Goal: Task Accomplishment & Management: Complete application form

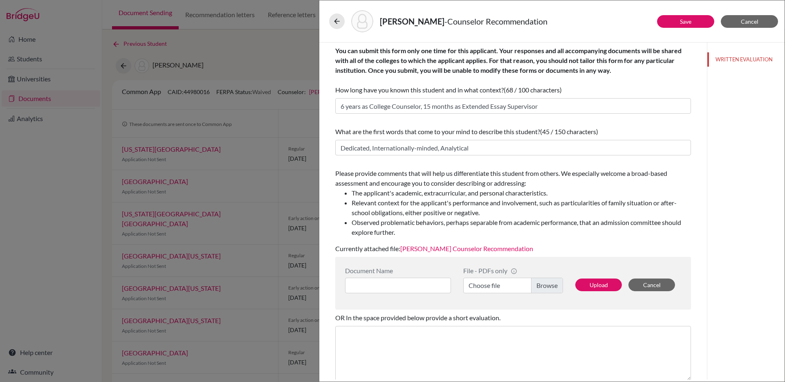
scroll to position [70, 0]
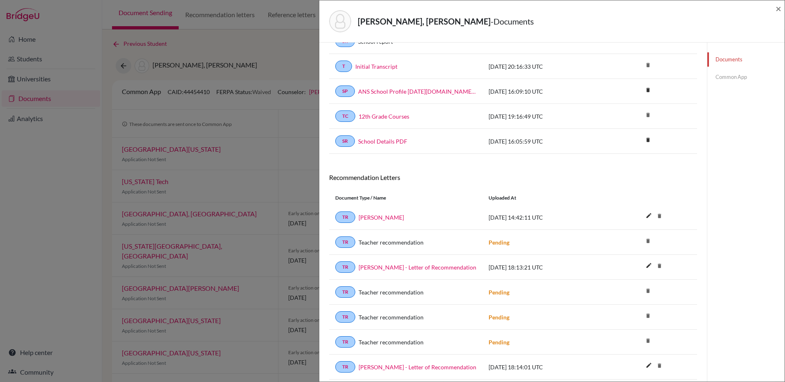
scroll to position [108, 0]
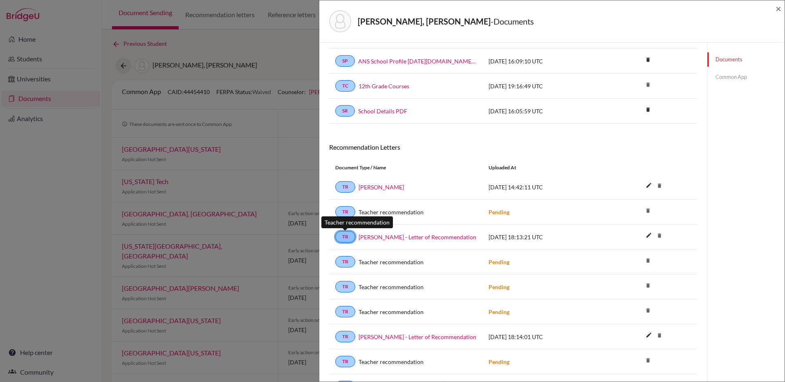
click at [350, 234] on link "TR" at bounding box center [345, 236] width 20 height 11
click at [379, 237] on link "Sebastian Ortiz - Letter of Recommendation" at bounding box center [418, 237] width 118 height 9
drag, startPoint x: 471, startPoint y: 238, endPoint x: 357, endPoint y: 240, distance: 114.5
click at [357, 240] on div "Sebastian Ortiz - Letter of Recommendation" at bounding box center [415, 237] width 121 height 9
copy link "Sebastian Ortiz - Letter of Recommendation"
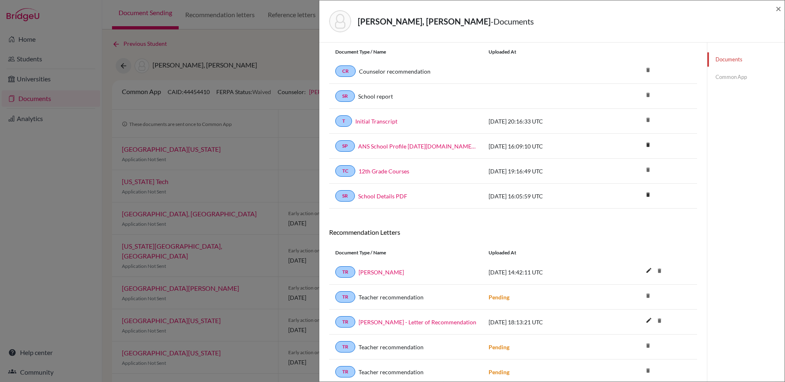
scroll to position [0, 0]
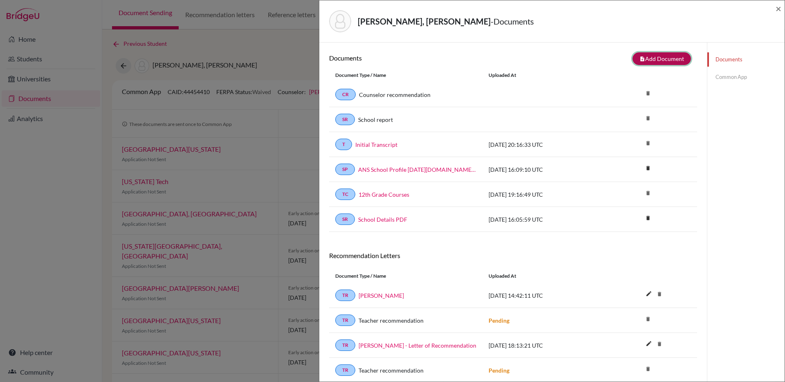
click at [653, 60] on button "note_add Add Document" at bounding box center [661, 58] width 58 height 13
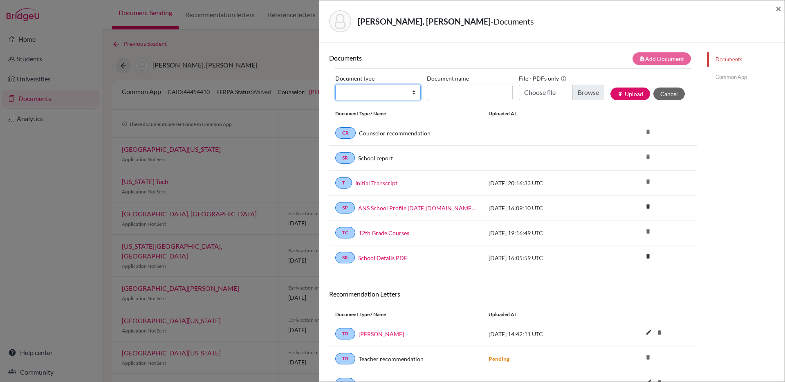
click at [410, 93] on select "Change explanation for Common App reports Counselor recommendation Internationa…" at bounding box center [377, 93] width 85 height 16
select select "5"
click at [335, 85] on select "Change explanation for Common App reports Counselor recommendation Internationa…" at bounding box center [377, 93] width 85 height 16
click at [455, 93] on input "Recommender's name" at bounding box center [469, 93] width 85 height 16
paste input "Sebastian Ortiz - Letter of Recommendation"
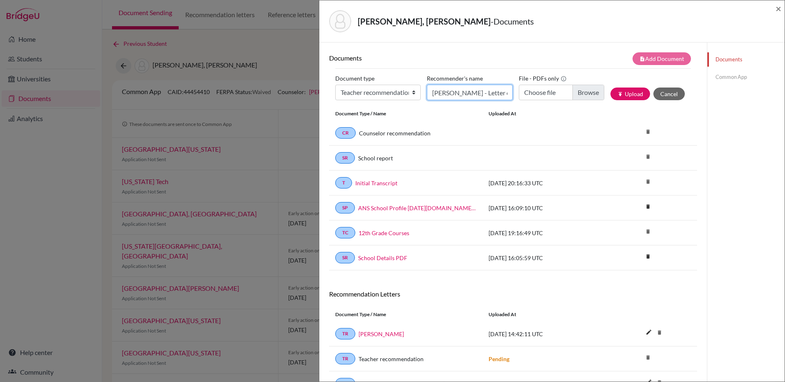
scroll to position [0, 51]
type input "Sebastian Ortiz - Letter of Recommendation"
click at [582, 92] on input "Choose file" at bounding box center [561, 93] width 85 height 16
click at [583, 95] on input "Choose file" at bounding box center [561, 93] width 85 height 16
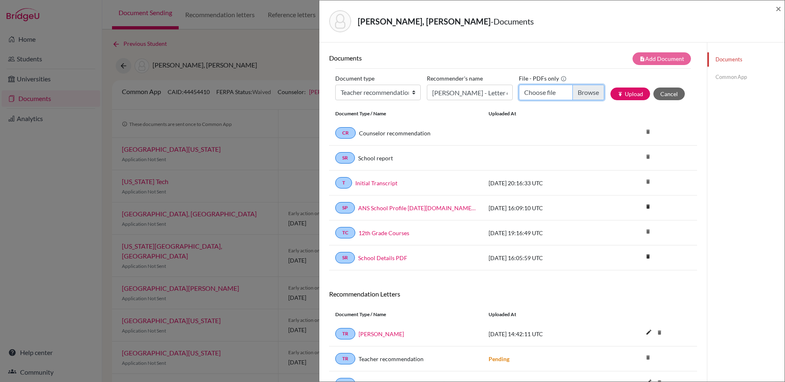
type input "C:\fakepath\Sebastian_Ortiz_-_Letter_of_Recommendation__1_.pdf"
click at [635, 94] on button "publish Upload" at bounding box center [630, 93] width 40 height 13
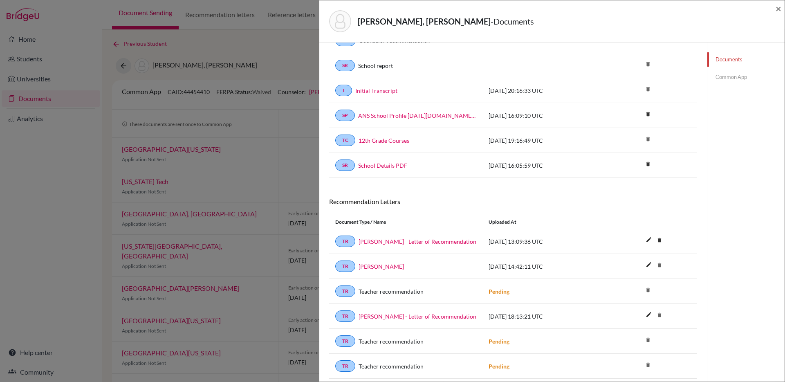
scroll to position [98, 0]
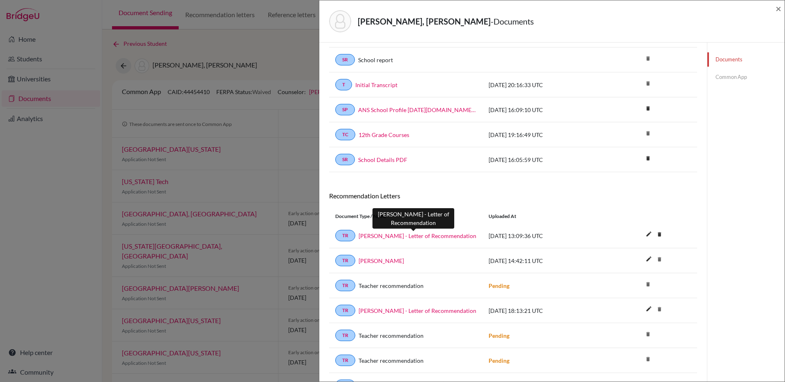
click at [440, 238] on link "Sebastian Ortiz - Letter of Recommendation" at bounding box center [418, 235] width 118 height 9
click at [732, 77] on link "Common App" at bounding box center [745, 77] width 77 height 14
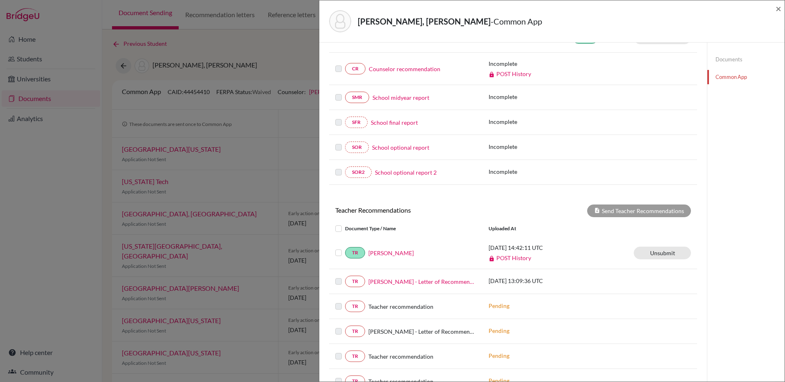
scroll to position [160, 0]
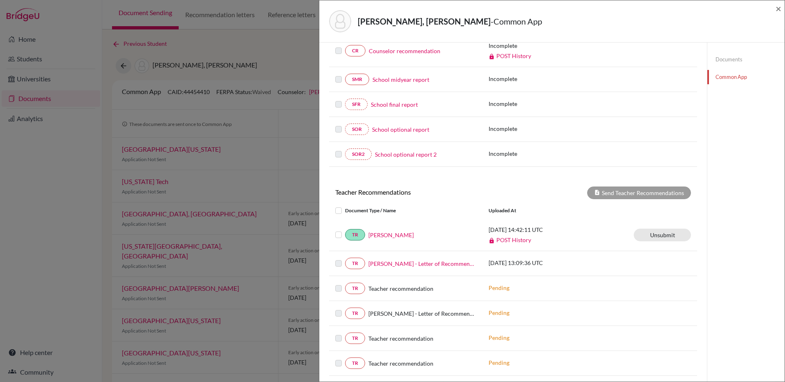
click at [345, 258] on label at bounding box center [345, 258] width 0 height 0
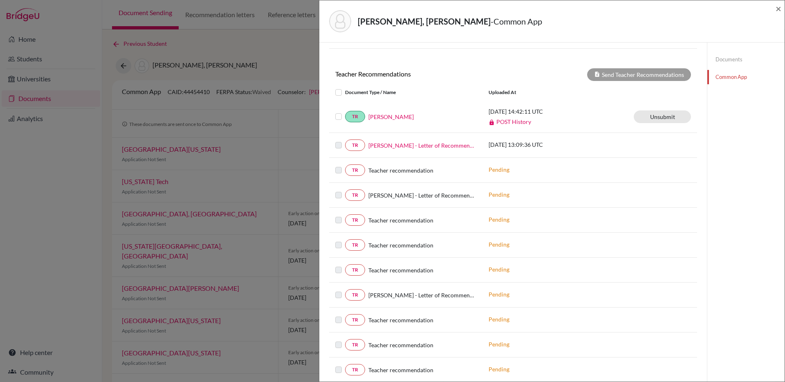
scroll to position [280, 0]
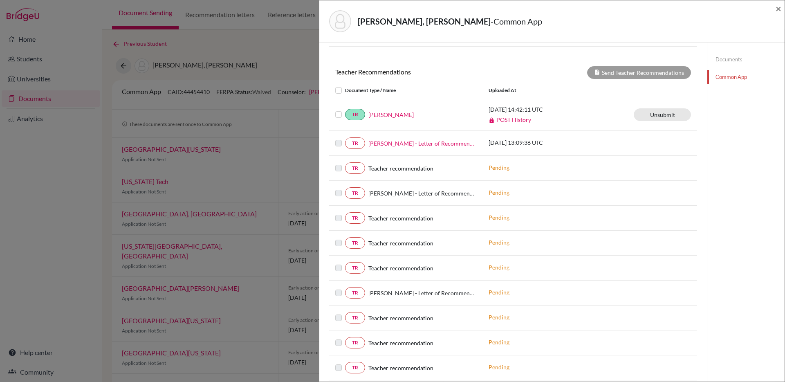
click at [345, 138] on label at bounding box center [345, 138] width 0 height 0
click at [394, 144] on link "Sebastian Ortiz - Letter of Recommendation" at bounding box center [422, 143] width 108 height 9
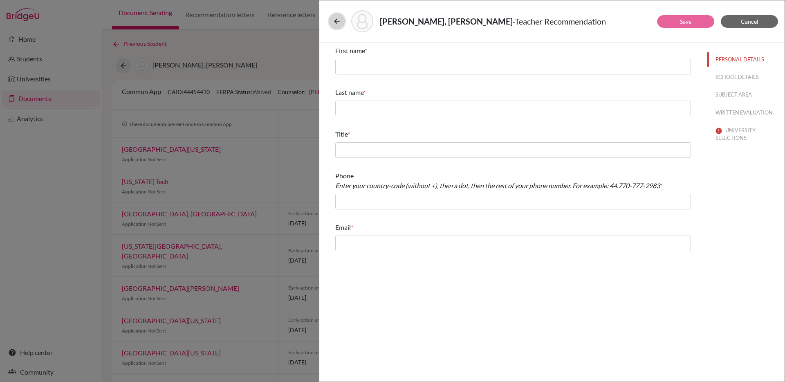
click at [339, 20] on icon at bounding box center [337, 21] width 8 height 8
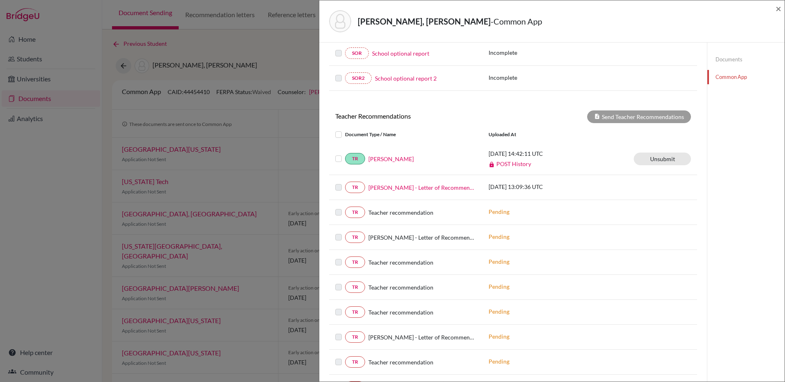
scroll to position [257, 0]
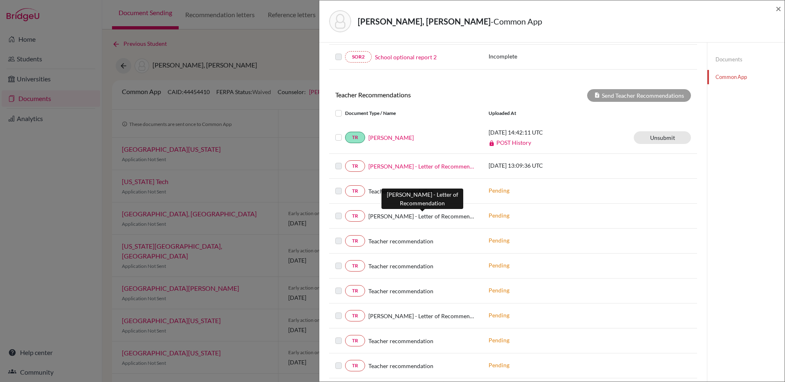
click at [414, 213] on span "Sebastian Ortiz - Letter of Recommendation" at bounding box center [422, 216] width 108 height 9
